Goal: Transaction & Acquisition: Purchase product/service

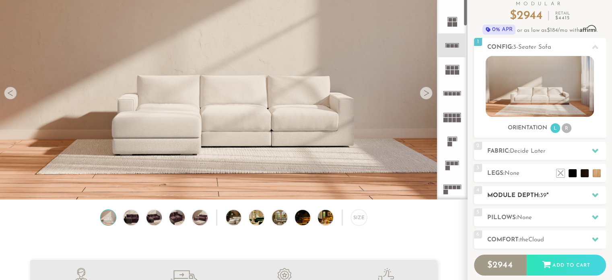
click at [500, 194] on h2 "Module Depth: 39 "" at bounding box center [546, 195] width 119 height 9
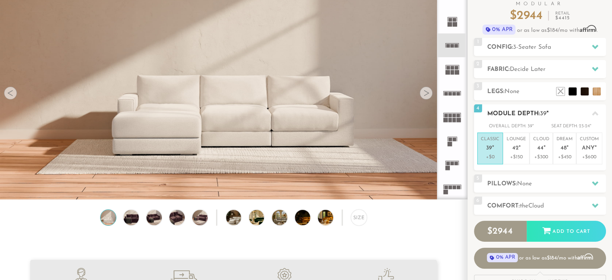
click at [488, 145] on span "39" at bounding box center [489, 148] width 6 height 7
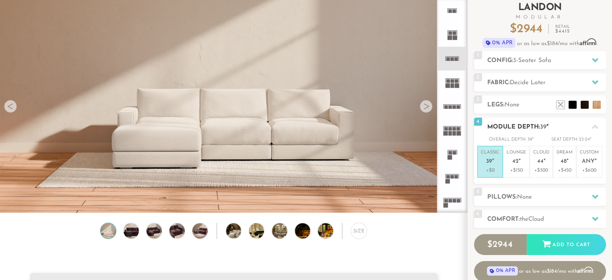
scroll to position [50, 0]
click at [512, 54] on div "1 Config: 3-Seater Sofa R" at bounding box center [540, 60] width 132 height 18
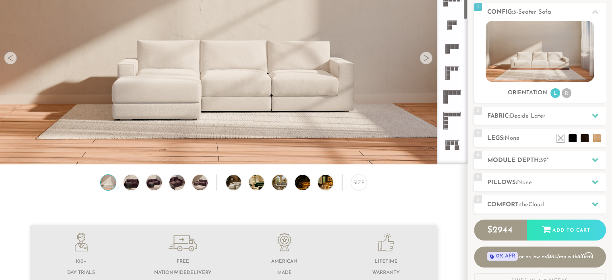
scroll to position [152, 0]
click at [449, 116] on rect at bounding box center [450, 115] width 4 height 4
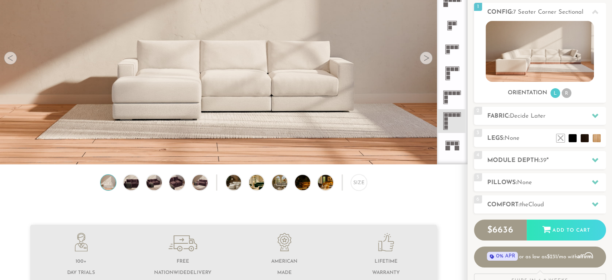
click at [450, 127] on icon at bounding box center [452, 121] width 24 height 24
click at [450, 115] on rect at bounding box center [450, 115] width 4 height 4
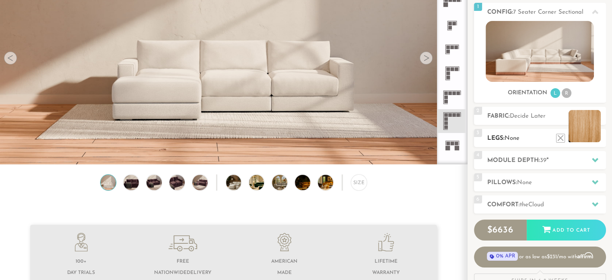
click at [599, 136] on li at bounding box center [585, 126] width 32 height 32
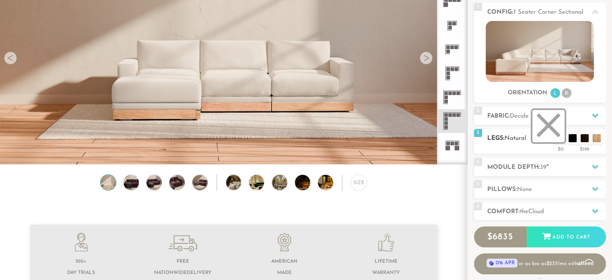
click at [563, 138] on li at bounding box center [548, 126] width 32 height 32
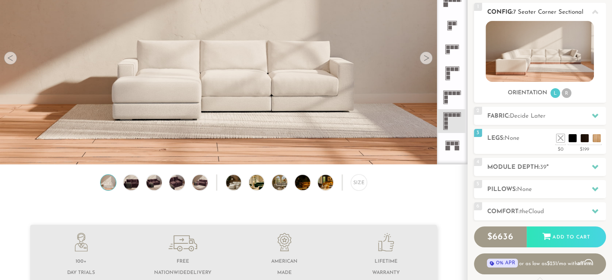
click at [563, 93] on li "R" at bounding box center [567, 93] width 10 height 10
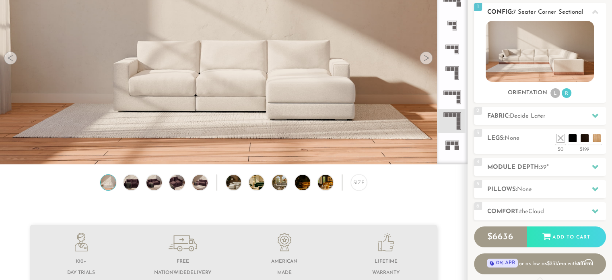
click at [542, 62] on img at bounding box center [540, 51] width 108 height 61
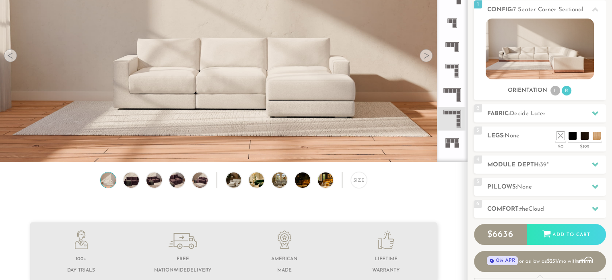
scroll to position [155, 0]
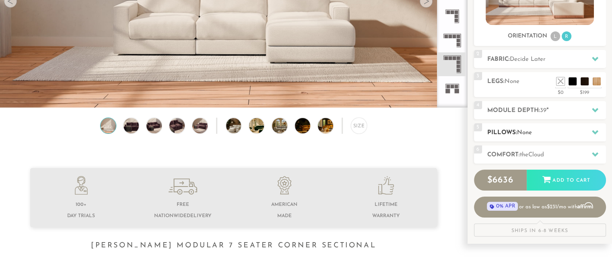
click at [534, 132] on h2 "Pillows: None" at bounding box center [546, 132] width 119 height 9
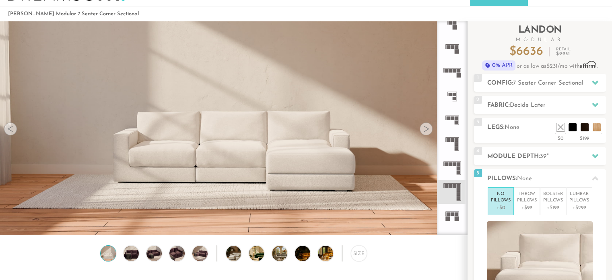
scroll to position [16, 0]
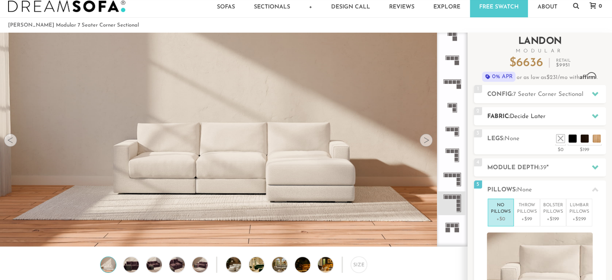
click at [532, 117] on span "Decide Later" at bounding box center [528, 116] width 36 height 6
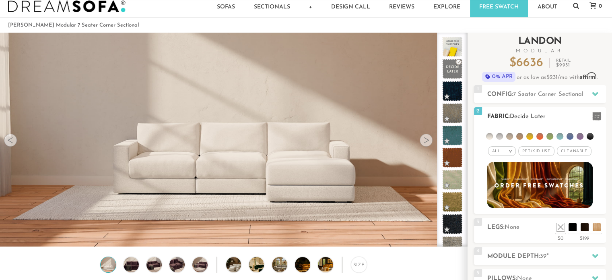
click at [536, 150] on span "Pet/Kid Use x" at bounding box center [536, 151] width 36 height 10
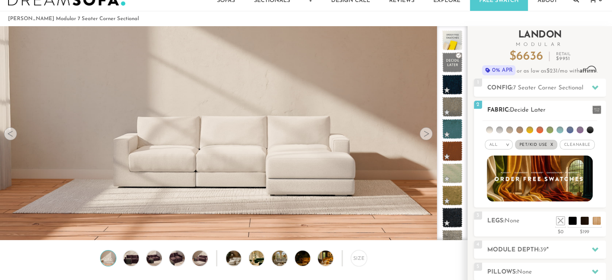
scroll to position [22, 0]
click at [528, 142] on span "Pet/Kid Use x" at bounding box center [536, 145] width 42 height 10
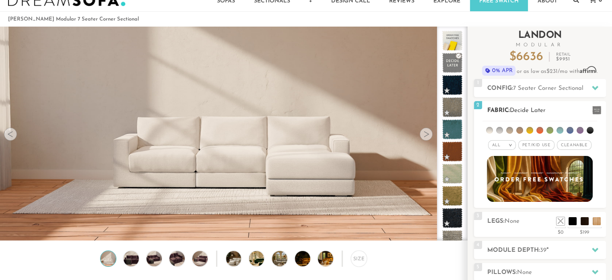
click at [511, 144] on em ">" at bounding box center [510, 145] width 6 height 4
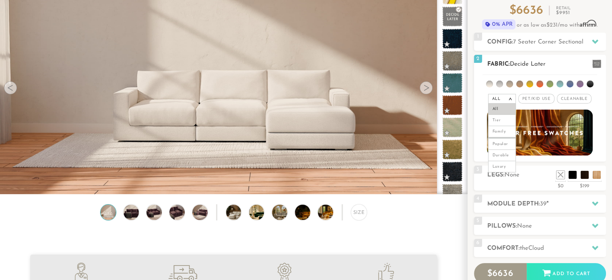
scroll to position [72, 0]
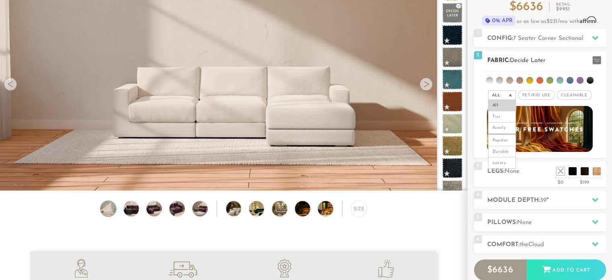
click at [530, 94] on span "Pet/Kid Use x" at bounding box center [536, 95] width 36 height 10
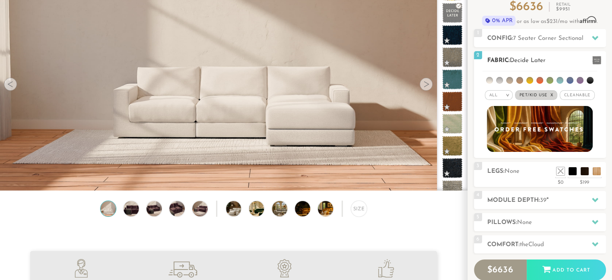
click at [574, 91] on span "Cleanable x" at bounding box center [577, 95] width 35 height 10
click at [494, 92] on div "All >" at bounding box center [496, 95] width 28 height 10
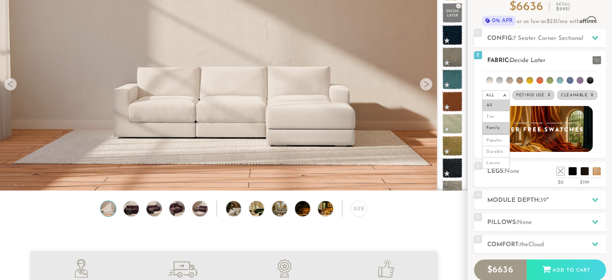
click at [497, 126] on li "Family" at bounding box center [496, 127] width 28 height 11
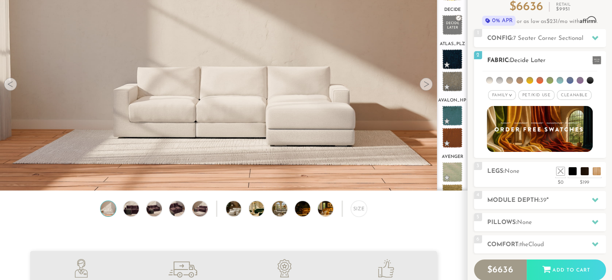
click at [590, 78] on li at bounding box center [590, 80] width 7 height 7
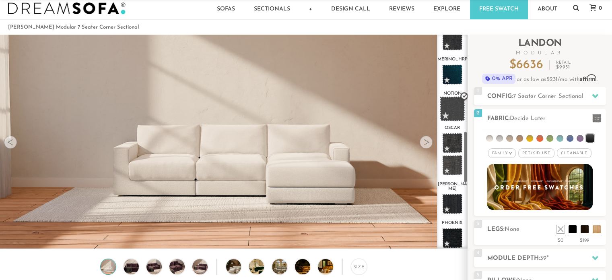
scroll to position [402, 0]
